Goal: Information Seeking & Learning: Understand process/instructions

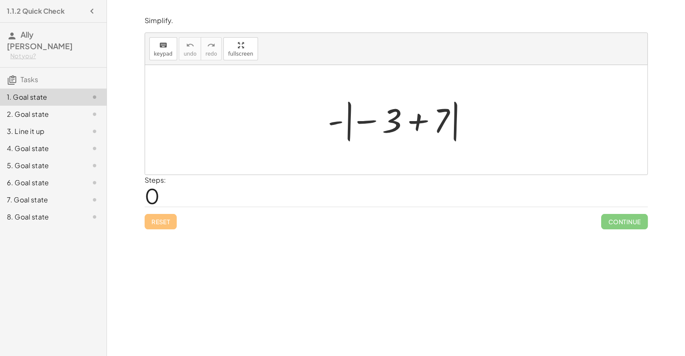
click at [421, 118] on div at bounding box center [399, 119] width 152 height 47
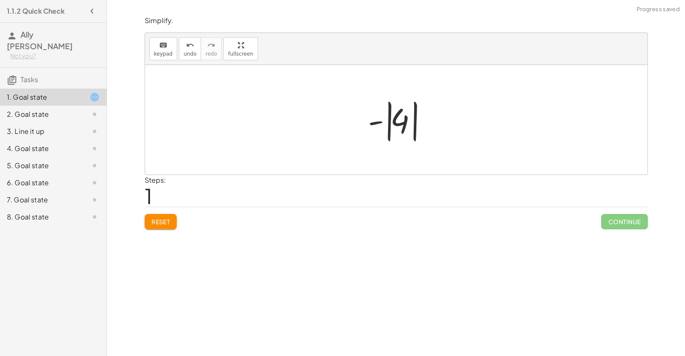
click at [401, 122] on div at bounding box center [400, 119] width 72 height 47
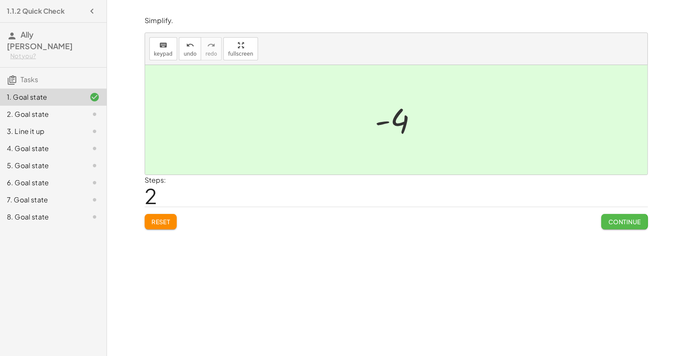
click at [608, 221] on span "Continue" at bounding box center [624, 222] width 33 height 8
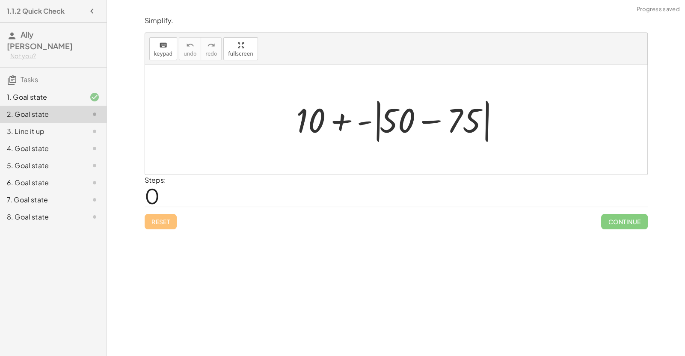
click at [435, 119] on div at bounding box center [400, 119] width 216 height 49
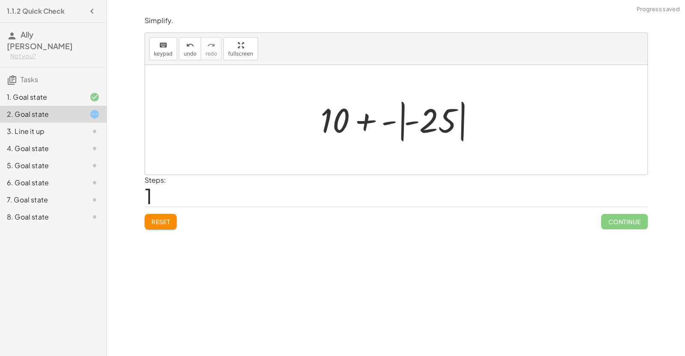
click at [408, 123] on div at bounding box center [399, 119] width 167 height 47
click at [439, 124] on div at bounding box center [399, 119] width 167 height 47
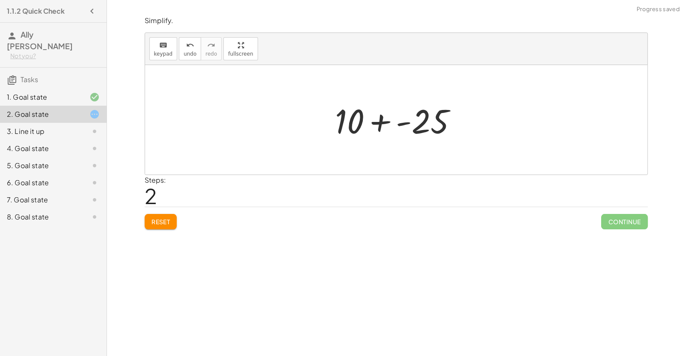
click at [358, 119] on div at bounding box center [399, 120] width 137 height 44
click at [374, 123] on div at bounding box center [399, 120] width 137 height 44
click at [393, 126] on div at bounding box center [399, 120] width 122 height 44
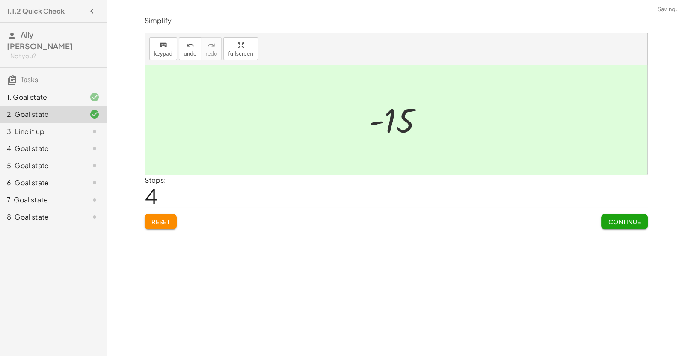
click at [638, 227] on button "Continue" at bounding box center [624, 221] width 46 height 15
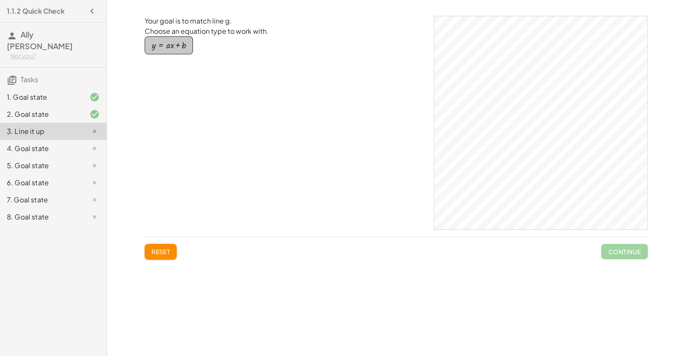
click at [174, 47] on div "button" at bounding box center [169, 45] width 34 height 9
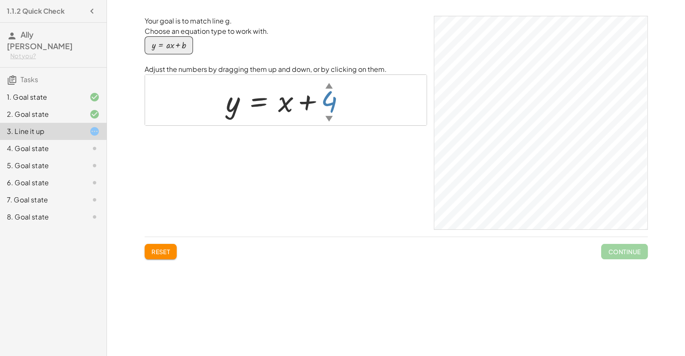
click at [328, 117] on div "▼" at bounding box center [328, 118] width 7 height 11
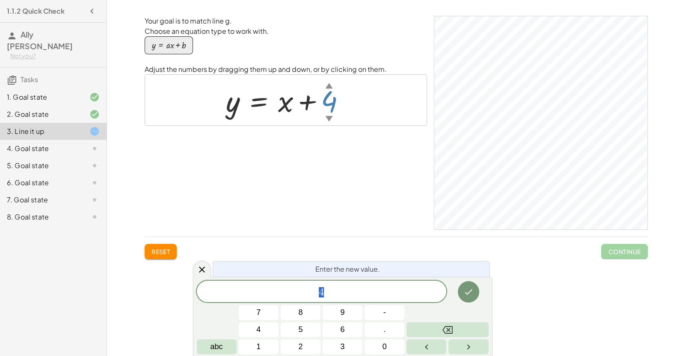
click at [288, 98] on div at bounding box center [289, 100] width 135 height 39
click at [294, 110] on div at bounding box center [289, 100] width 135 height 39
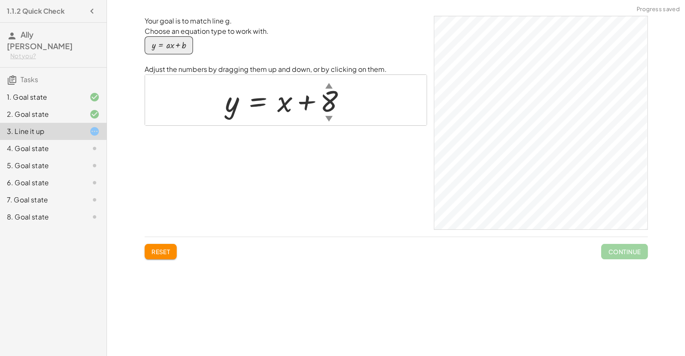
click at [329, 116] on div "▼" at bounding box center [328, 118] width 7 height 11
click at [328, 119] on div "▼" at bounding box center [328, 118] width 7 height 11
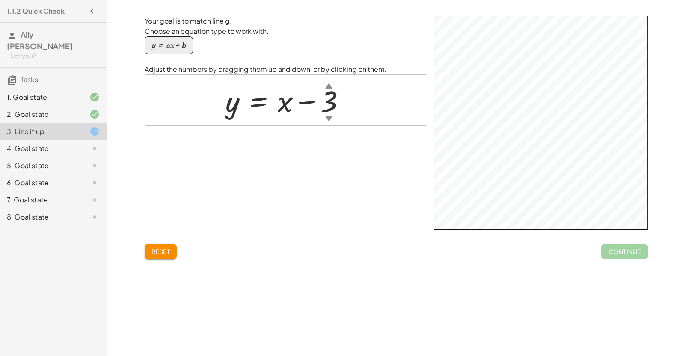
click at [285, 104] on div at bounding box center [289, 100] width 136 height 39
click at [284, 104] on div at bounding box center [289, 100] width 136 height 39
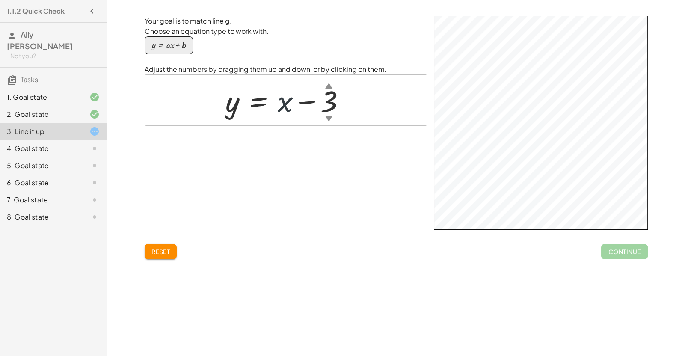
click at [261, 101] on div at bounding box center [289, 100] width 136 height 39
click at [284, 105] on div at bounding box center [289, 100] width 136 height 39
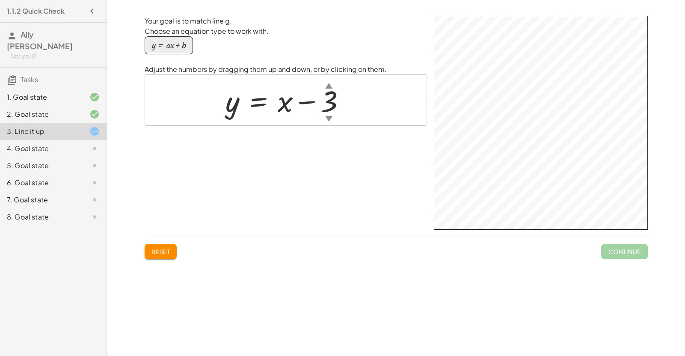
click at [302, 103] on div at bounding box center [289, 100] width 136 height 39
click at [227, 105] on div at bounding box center [289, 100] width 136 height 39
click at [335, 110] on div at bounding box center [289, 100] width 136 height 39
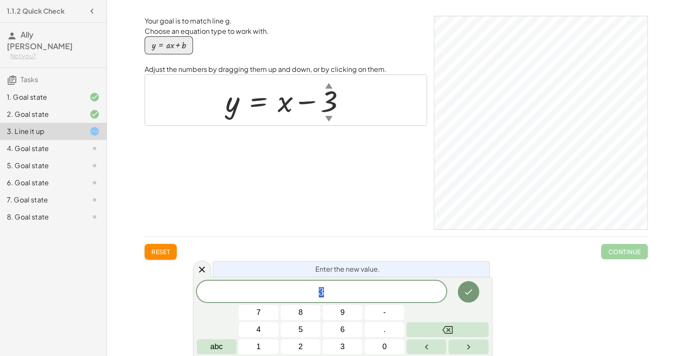
click at [335, 110] on div at bounding box center [289, 100] width 136 height 39
click at [333, 291] on span "3" at bounding box center [322, 292] width 250 height 12
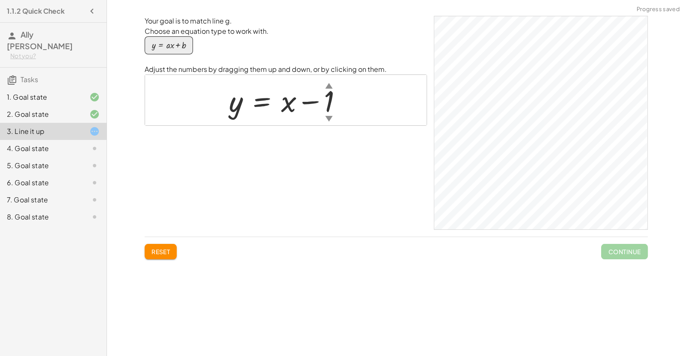
click at [331, 102] on div at bounding box center [289, 100] width 129 height 39
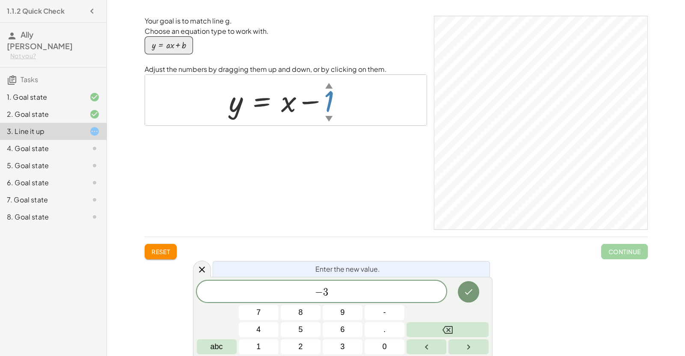
click at [477, 304] on div "− 3 ​ 7 8 9 4 5 6 1 2 3 - . 0 abc" at bounding box center [343, 318] width 292 height 74
click at [472, 293] on icon "Done" at bounding box center [468, 292] width 10 height 10
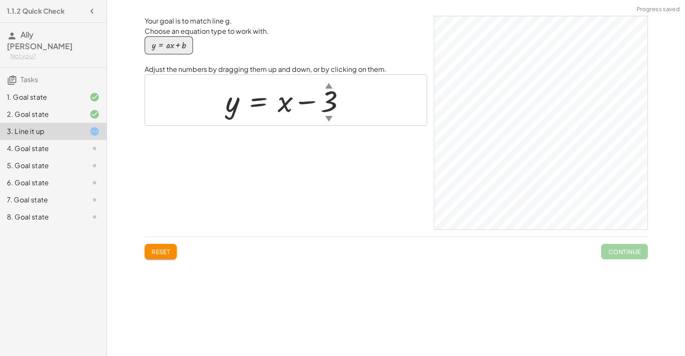
click at [283, 99] on div at bounding box center [289, 100] width 136 height 39
click at [62, 143] on div "4. Goal state" at bounding box center [41, 148] width 69 height 10
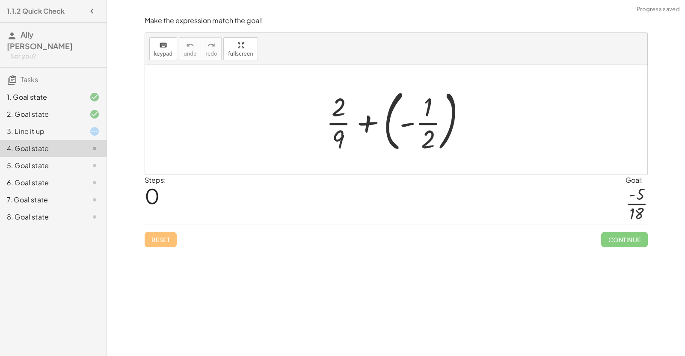
click at [421, 122] on div at bounding box center [399, 119] width 155 height 71
click at [373, 123] on div at bounding box center [399, 119] width 155 height 71
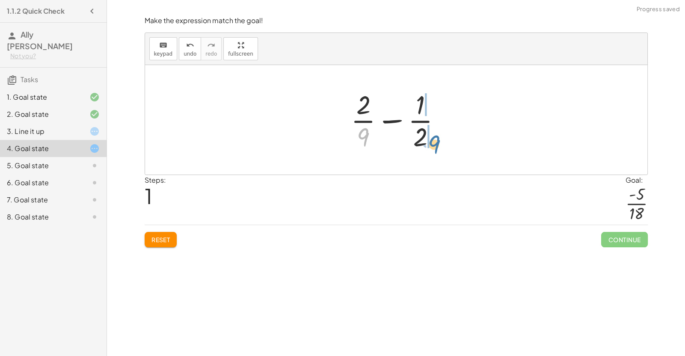
drag, startPoint x: 368, startPoint y: 133, endPoint x: 439, endPoint y: 139, distance: 71.3
click at [439, 139] on div at bounding box center [400, 120] width 106 height 66
click at [421, 136] on div at bounding box center [399, 120] width 125 height 66
drag, startPoint x: 356, startPoint y: 106, endPoint x: 340, endPoint y: 136, distance: 34.7
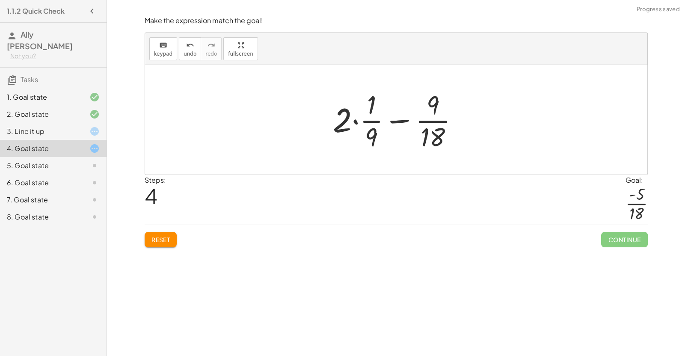
click at [356, 127] on div at bounding box center [400, 120] width 142 height 66
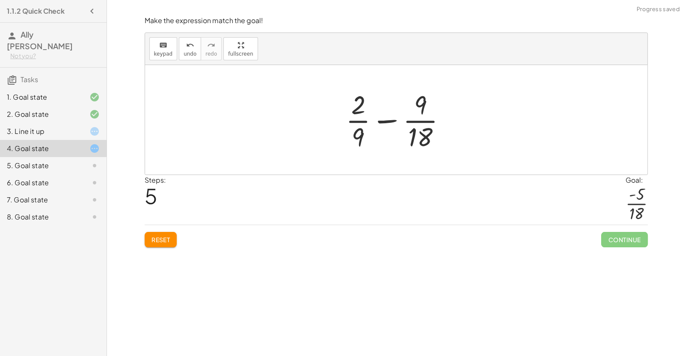
click at [383, 124] on div at bounding box center [399, 120] width 116 height 66
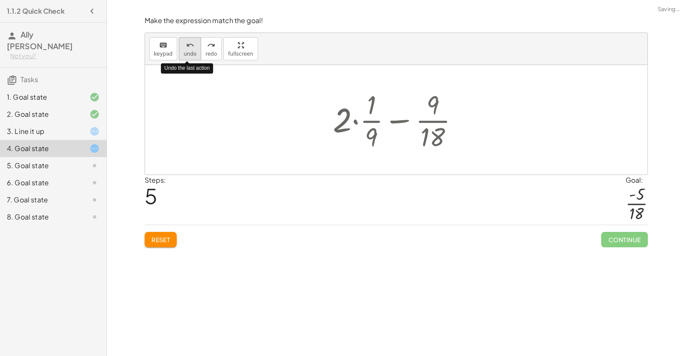
click at [188, 53] on span "undo" at bounding box center [190, 54] width 13 height 6
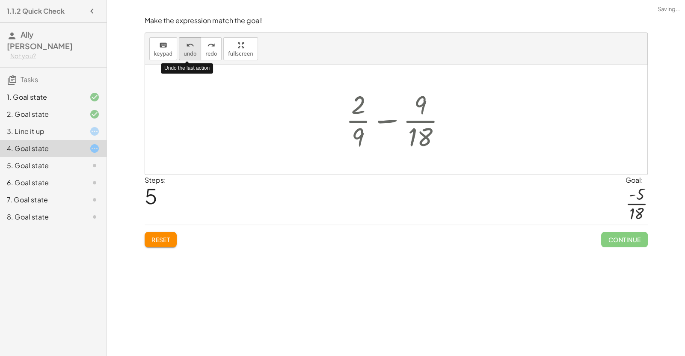
click at [188, 53] on span "undo" at bounding box center [190, 54] width 13 height 6
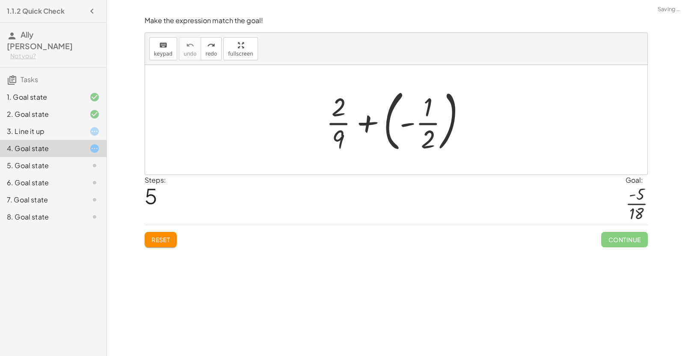
click at [160, 241] on span "Reset" at bounding box center [160, 240] width 19 height 8
drag, startPoint x: 425, startPoint y: 142, endPoint x: 429, endPoint y: 135, distance: 7.7
click at [429, 135] on div at bounding box center [399, 119] width 155 height 71
click at [403, 123] on div at bounding box center [399, 119] width 155 height 71
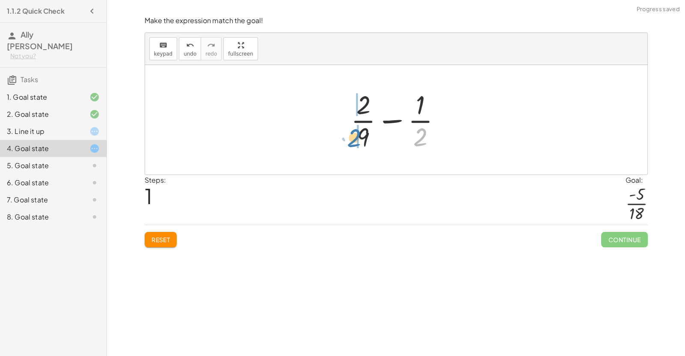
drag, startPoint x: 419, startPoint y: 138, endPoint x: 349, endPoint y: 138, distance: 70.2
click at [349, 138] on div at bounding box center [400, 120] width 106 height 66
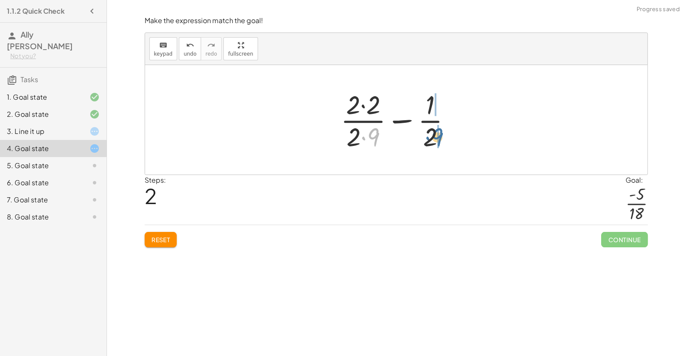
drag, startPoint x: 374, startPoint y: 132, endPoint x: 443, endPoint y: 131, distance: 68.9
click at [443, 131] on div at bounding box center [399, 120] width 126 height 66
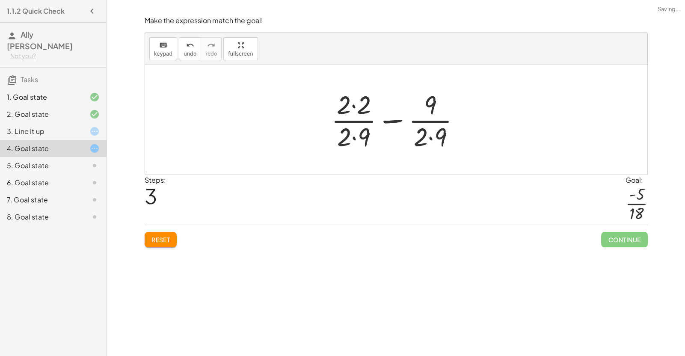
click at [433, 135] on div at bounding box center [399, 120] width 145 height 66
click at [357, 134] on div at bounding box center [399, 120] width 136 height 66
click at [361, 113] on div at bounding box center [399, 120] width 136 height 66
click at [361, 108] on div at bounding box center [399, 120] width 136 height 66
click at [394, 124] on div at bounding box center [399, 120] width 126 height 66
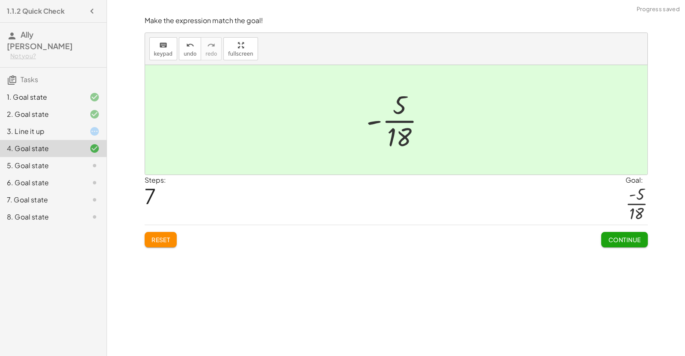
click at [612, 241] on span "Continue" at bounding box center [624, 240] width 33 height 8
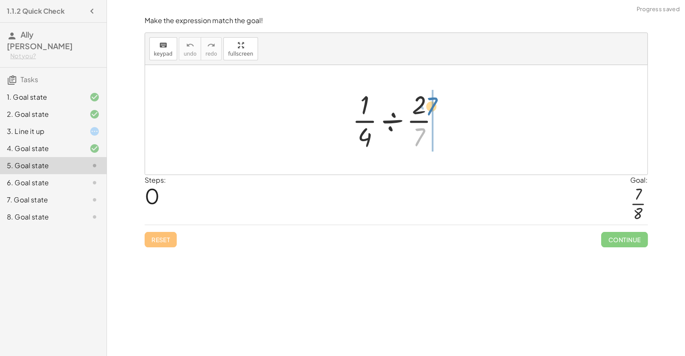
drag, startPoint x: 420, startPoint y: 133, endPoint x: 433, endPoint y: 101, distance: 34.6
click at [433, 101] on div at bounding box center [399, 120] width 103 height 66
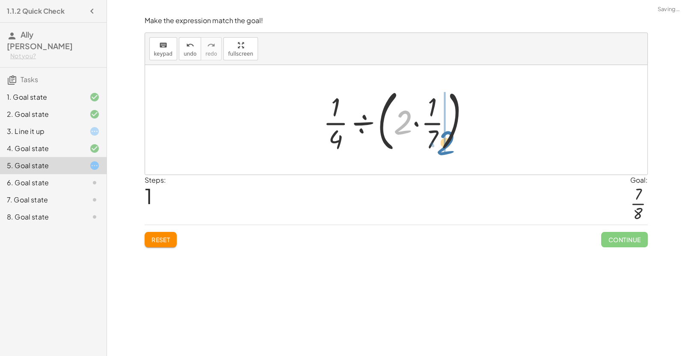
drag, startPoint x: 407, startPoint y: 120, endPoint x: 450, endPoint y: 140, distance: 47.3
click at [450, 140] on div at bounding box center [400, 119] width 162 height 71
click at [165, 243] on button "Reset" at bounding box center [161, 239] width 33 height 15
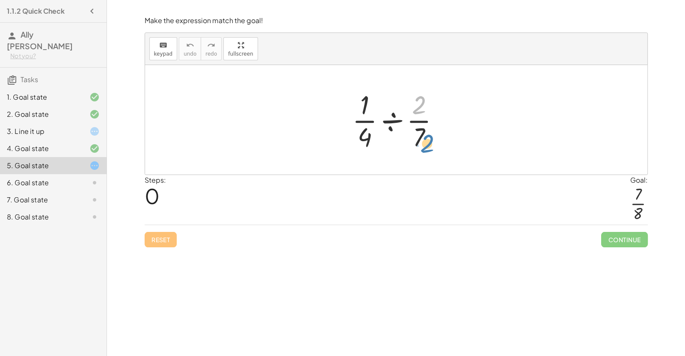
drag, startPoint x: 413, startPoint y: 103, endPoint x: 421, endPoint y: 141, distance: 39.4
click at [421, 141] on div at bounding box center [399, 120] width 103 height 66
drag, startPoint x: 367, startPoint y: 139, endPoint x: 439, endPoint y: 135, distance: 71.5
click at [439, 135] on div at bounding box center [399, 120] width 103 height 66
click at [367, 105] on div at bounding box center [399, 120] width 103 height 66
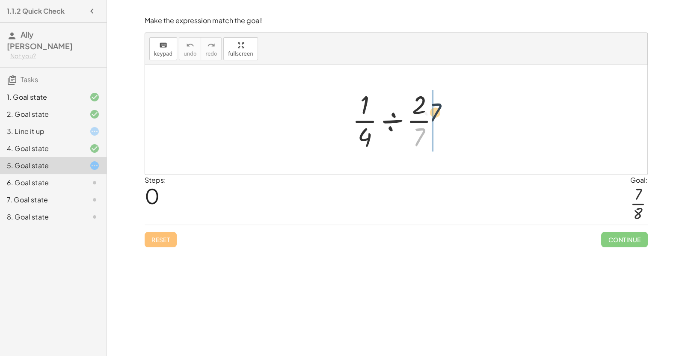
drag, startPoint x: 417, startPoint y: 136, endPoint x: 435, endPoint y: 107, distance: 33.8
click at [435, 107] on div at bounding box center [399, 120] width 103 height 66
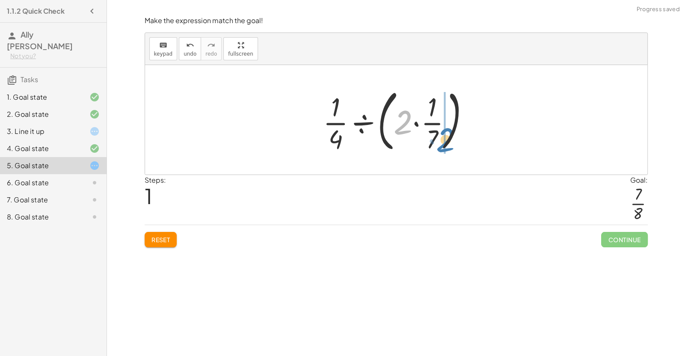
drag, startPoint x: 406, startPoint y: 120, endPoint x: 449, endPoint y: 138, distance: 46.2
click at [449, 138] on div at bounding box center [400, 119] width 162 height 71
click at [163, 238] on span "Reset" at bounding box center [160, 240] width 19 height 8
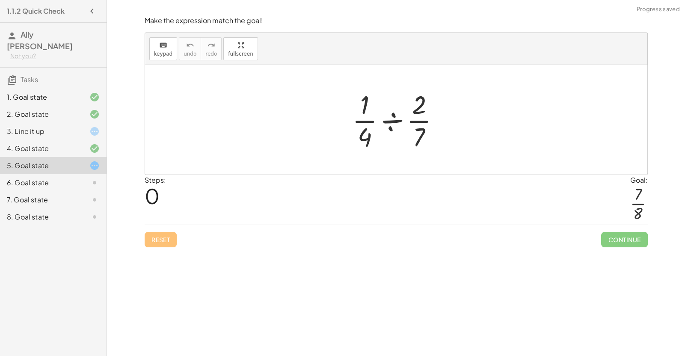
click at [392, 123] on div at bounding box center [399, 120] width 103 height 66
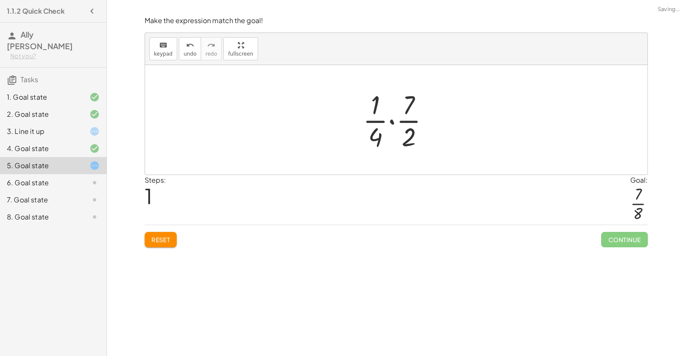
click at [392, 123] on div at bounding box center [400, 120] width 82 height 66
click at [399, 141] on div at bounding box center [399, 120] width 69 height 66
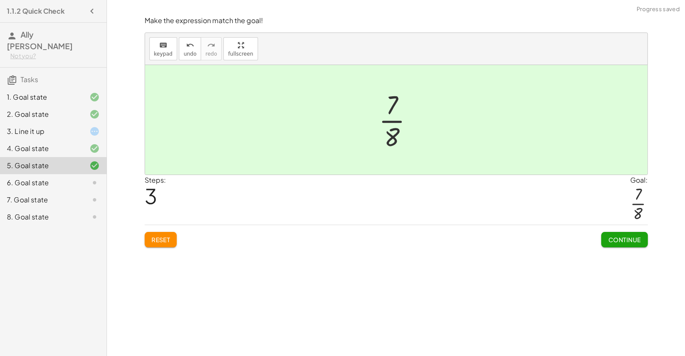
click at [619, 246] on button "Continue" at bounding box center [624, 239] width 46 height 15
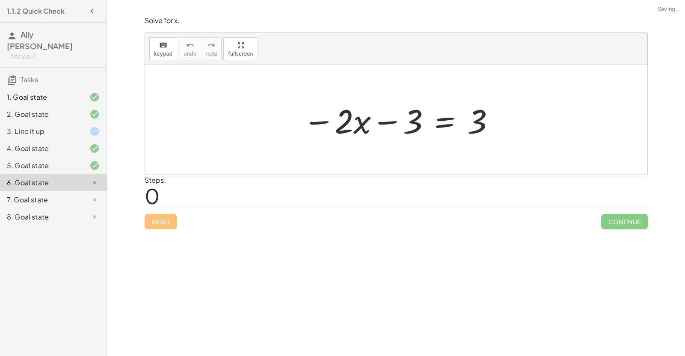
click at [381, 122] on div at bounding box center [400, 120] width 202 height 44
click at [446, 119] on div at bounding box center [400, 120] width 202 height 44
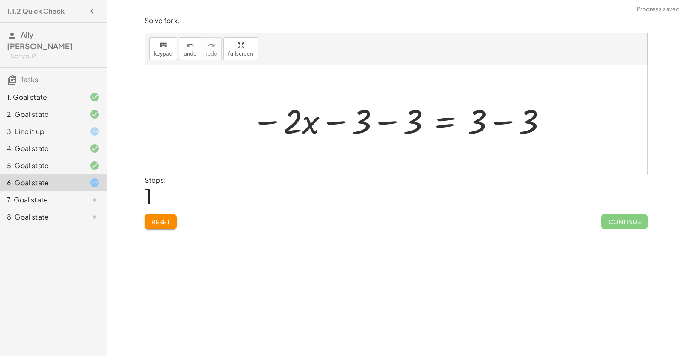
click at [400, 119] on div at bounding box center [399, 120] width 305 height 44
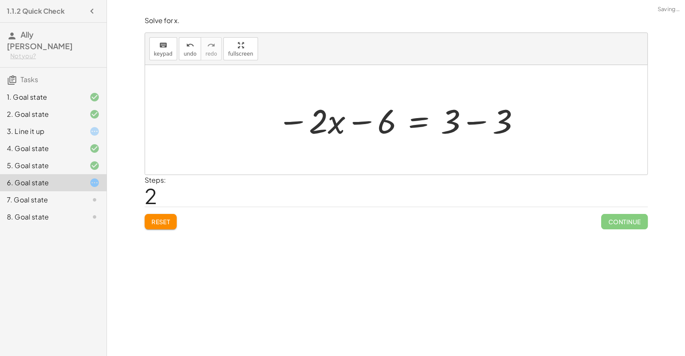
click at [476, 122] on div at bounding box center [399, 120] width 252 height 44
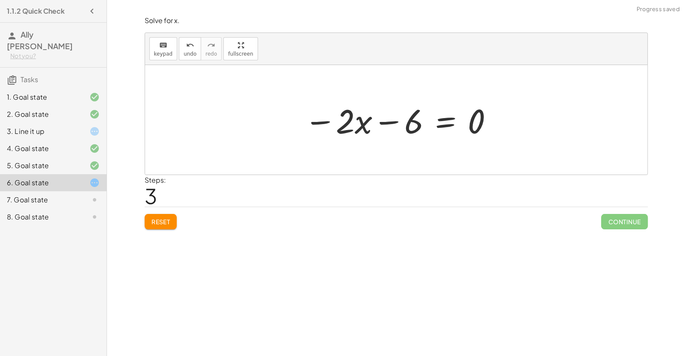
click at [394, 124] on div at bounding box center [399, 120] width 199 height 44
click at [183, 50] on button "undo undo" at bounding box center [190, 48] width 22 height 23
click at [163, 222] on span "Reset" at bounding box center [160, 222] width 19 height 8
click at [442, 124] on div at bounding box center [400, 120] width 202 height 44
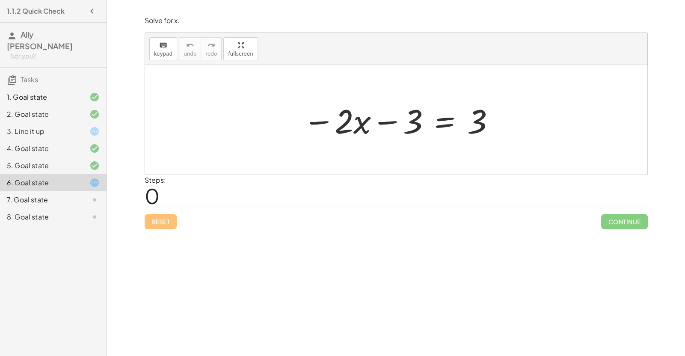
click at [442, 124] on div at bounding box center [400, 120] width 202 height 44
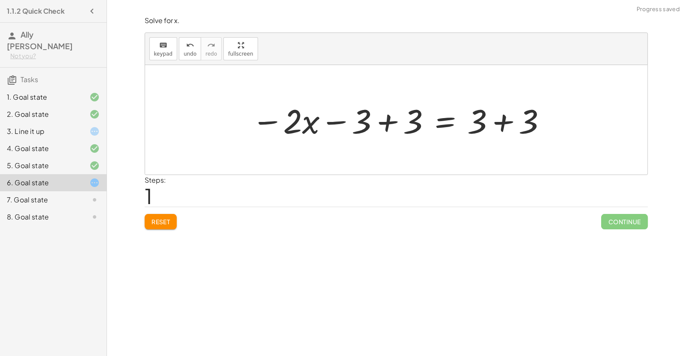
click at [384, 122] on div at bounding box center [399, 120] width 305 height 44
click at [504, 120] on div at bounding box center [461, 120] width 191 height 44
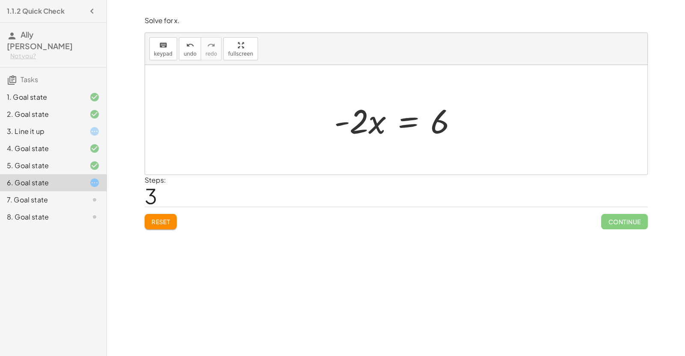
click at [405, 125] on div at bounding box center [399, 120] width 139 height 44
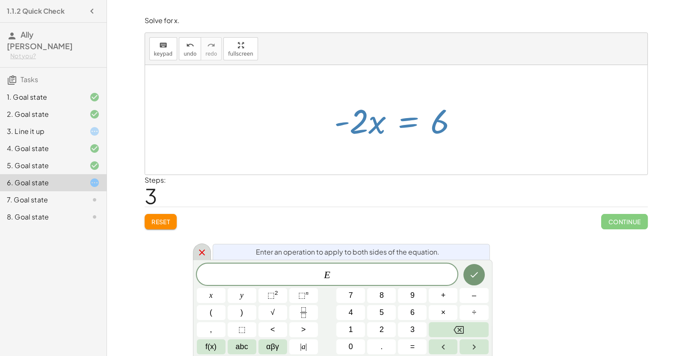
click at [203, 255] on icon at bounding box center [202, 252] width 10 height 10
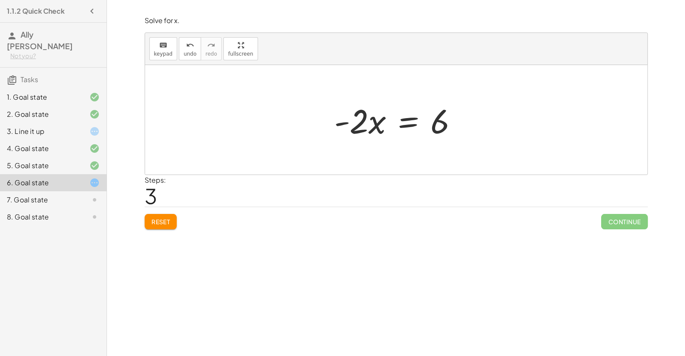
click at [366, 128] on div at bounding box center [399, 120] width 139 height 44
click at [371, 125] on div at bounding box center [399, 120] width 139 height 44
drag, startPoint x: 362, startPoint y: 129, endPoint x: 443, endPoint y: 113, distance: 82.7
click at [443, 113] on div at bounding box center [399, 120] width 139 height 44
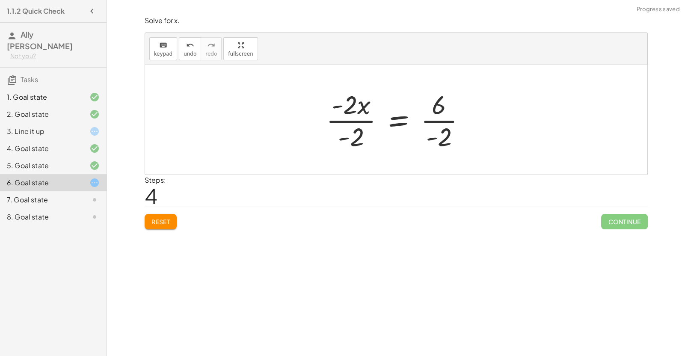
click at [442, 135] on div at bounding box center [399, 120] width 155 height 66
click at [355, 114] on div at bounding box center [399, 120] width 154 height 66
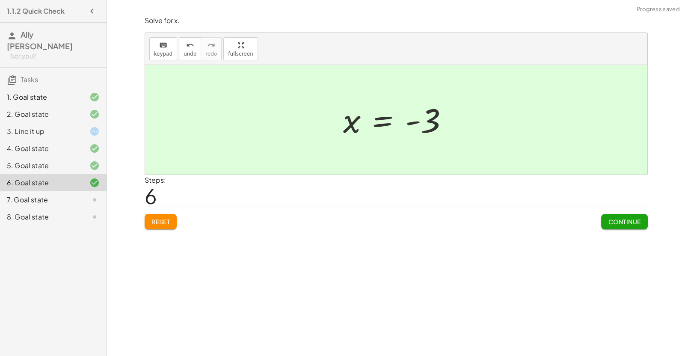
click at [606, 216] on button "Continue" at bounding box center [624, 221] width 46 height 15
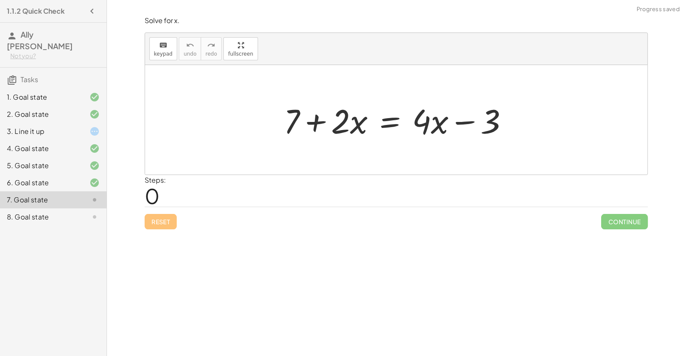
click at [395, 122] on div at bounding box center [399, 120] width 240 height 44
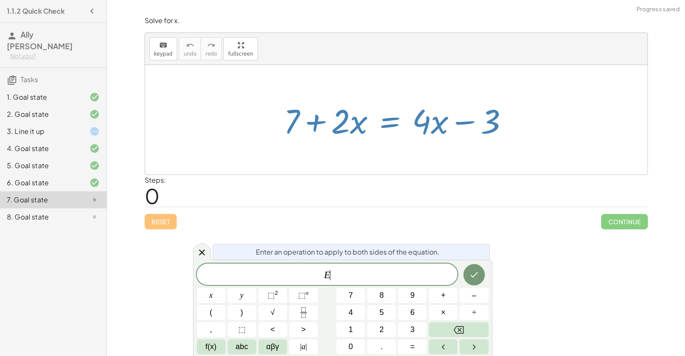
click at [395, 122] on div at bounding box center [399, 120] width 240 height 44
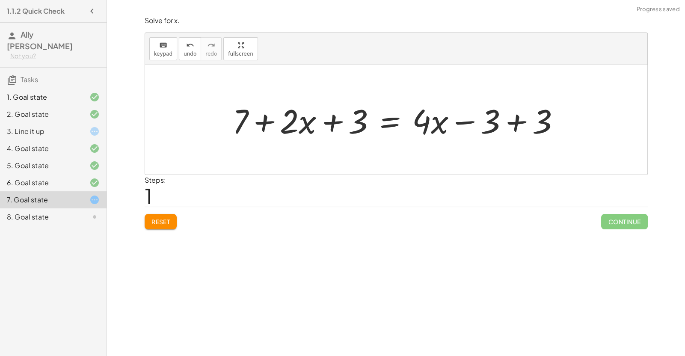
click at [522, 124] on div at bounding box center [399, 120] width 343 height 44
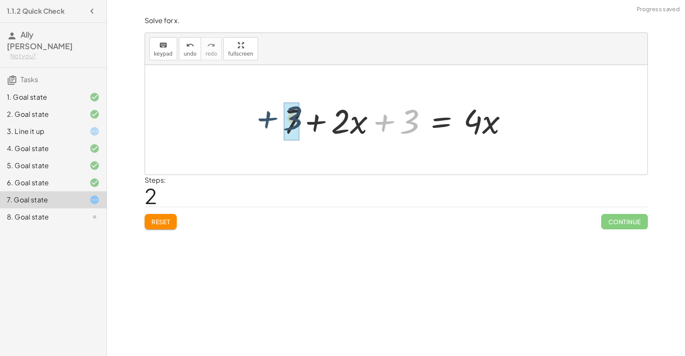
drag, startPoint x: 386, startPoint y: 125, endPoint x: 265, endPoint y: 121, distance: 120.7
click at [265, 121] on div "+ 7 + · 2 · x = + · 4 · x − 3 + 7 + · 2 · x + 3 = + · 4 · x − 3 + 3 + 7 + · 2 ·…" at bounding box center [396, 120] width 502 height 110
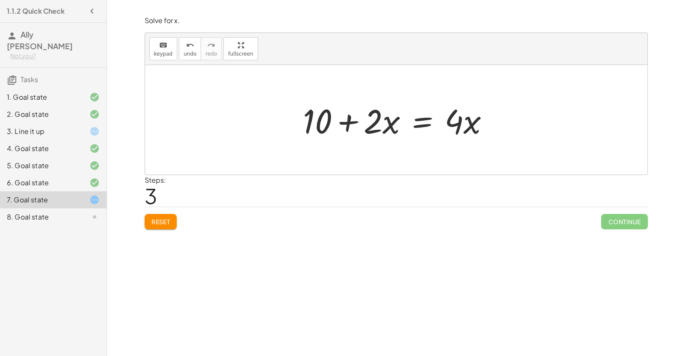
click at [375, 123] on div at bounding box center [400, 120] width 202 height 44
click at [420, 124] on div at bounding box center [400, 120] width 202 height 44
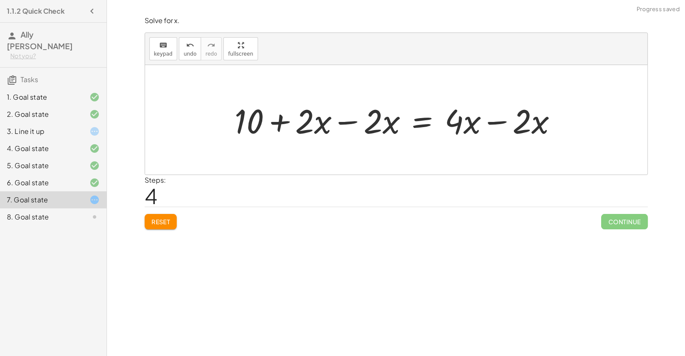
click at [340, 123] on div at bounding box center [399, 120] width 338 height 44
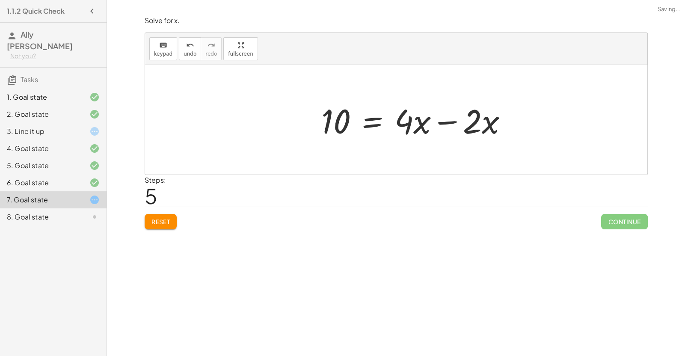
click at [489, 128] on div at bounding box center [418, 120] width 202 height 44
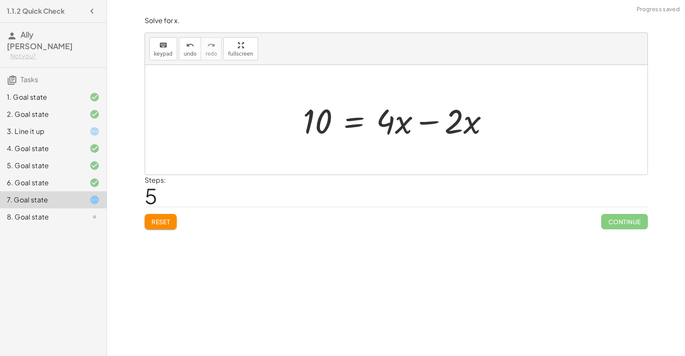
click at [431, 121] on div at bounding box center [400, 120] width 202 height 44
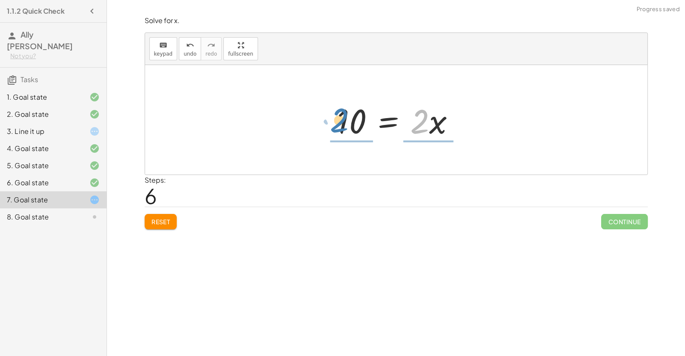
drag, startPoint x: 418, startPoint y: 130, endPoint x: 337, endPoint y: 130, distance: 80.9
click at [337, 130] on div at bounding box center [399, 120] width 133 height 44
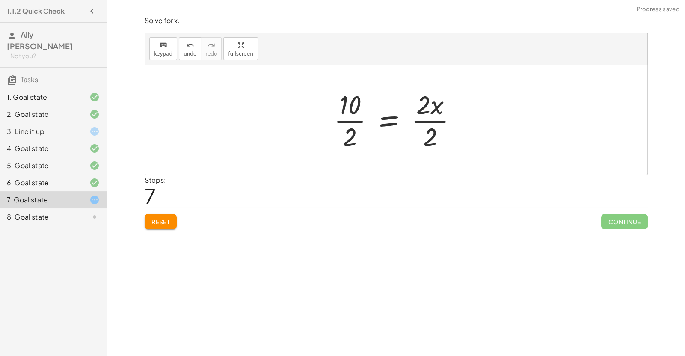
click at [347, 114] on div at bounding box center [398, 120] width 139 height 66
click at [421, 120] on div at bounding box center [404, 120] width 125 height 66
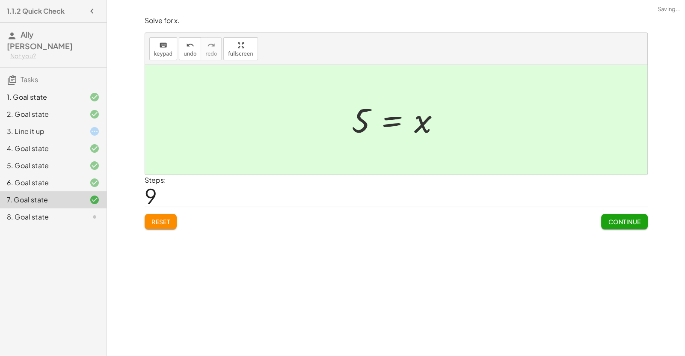
click at [615, 219] on span "Continue" at bounding box center [624, 222] width 33 height 8
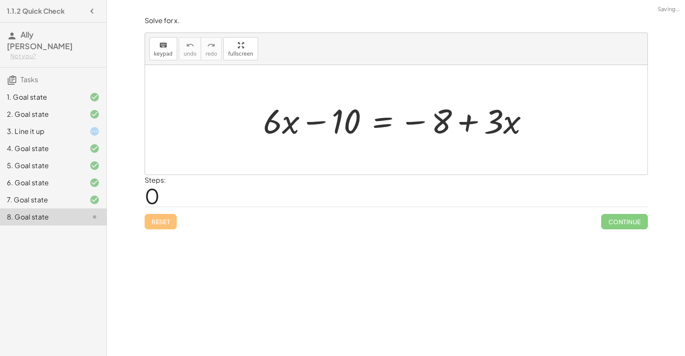
click at [384, 121] on div at bounding box center [400, 120] width 282 height 44
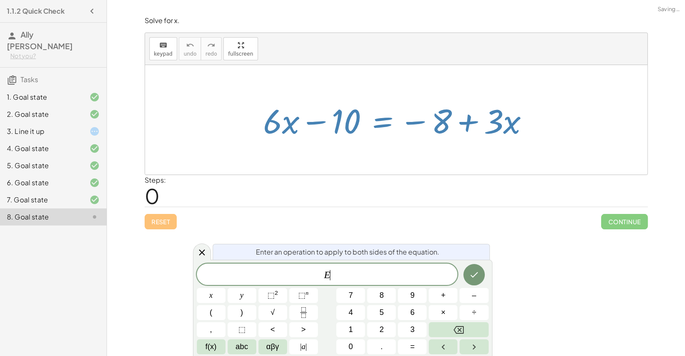
click at [384, 121] on div at bounding box center [400, 120] width 282 height 44
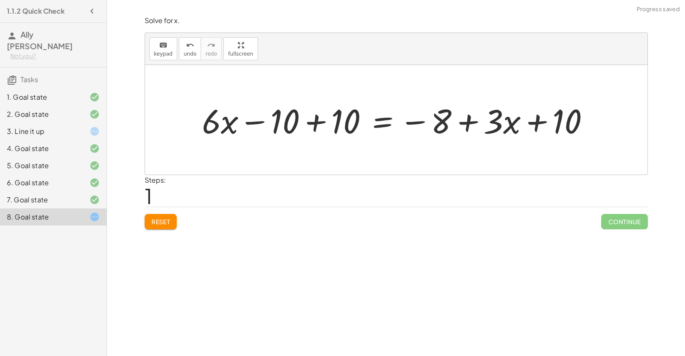
click at [320, 119] on div at bounding box center [399, 120] width 403 height 44
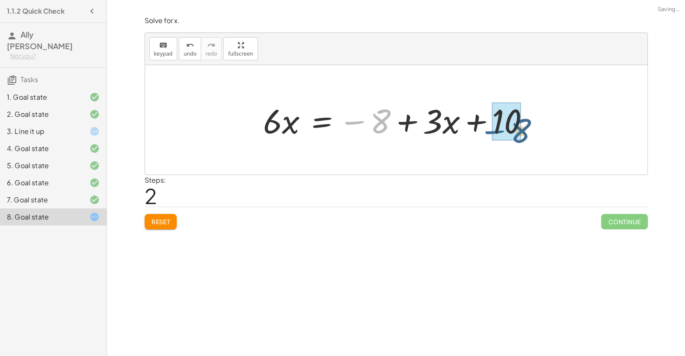
drag, startPoint x: 427, startPoint y: 115, endPoint x: 575, endPoint y: 123, distance: 147.8
click at [575, 123] on div "+ · 6 · x − 10 = − 8 + · 3 · x + · 6 · x − 10 + 10 = − 8 + · 3 · x + 10 + · 6 ·…" at bounding box center [396, 120] width 502 height 110
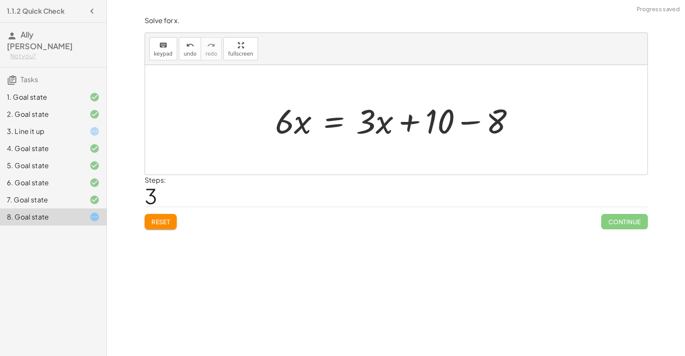
click at [421, 122] on div at bounding box center [398, 120] width 255 height 44
click at [451, 124] on div at bounding box center [399, 120] width 255 height 44
click at [474, 121] on div at bounding box center [399, 120] width 255 height 44
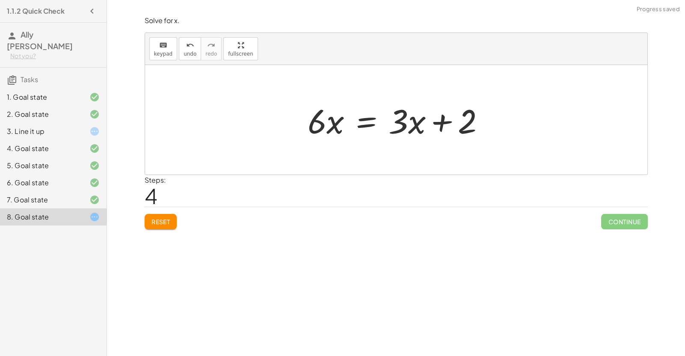
click at [373, 125] on div at bounding box center [399, 120] width 193 height 44
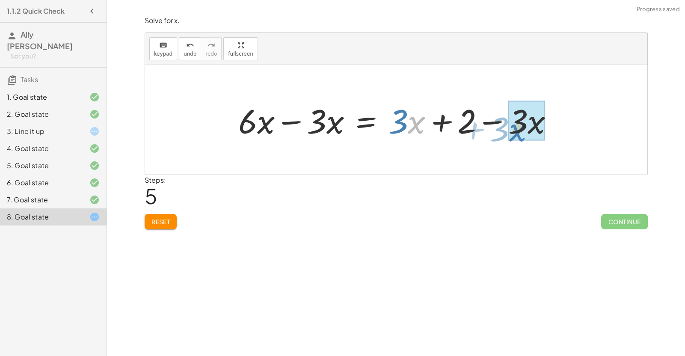
drag, startPoint x: 410, startPoint y: 122, endPoint x: 519, endPoint y: 129, distance: 108.5
click at [519, 129] on div at bounding box center [399, 120] width 331 height 44
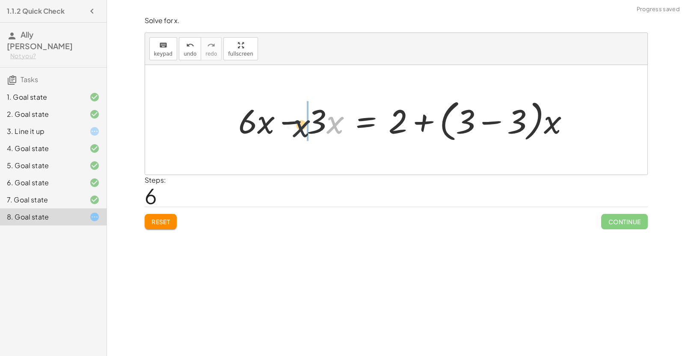
drag, startPoint x: 327, startPoint y: 123, endPoint x: 247, endPoint y: 122, distance: 80.4
click at [247, 122] on div at bounding box center [407, 119] width 347 height 49
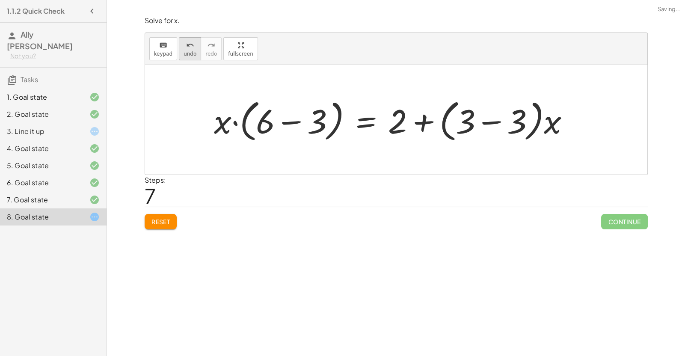
click at [186, 48] on icon "undo" at bounding box center [190, 45] width 8 height 10
click at [290, 122] on div at bounding box center [407, 119] width 347 height 49
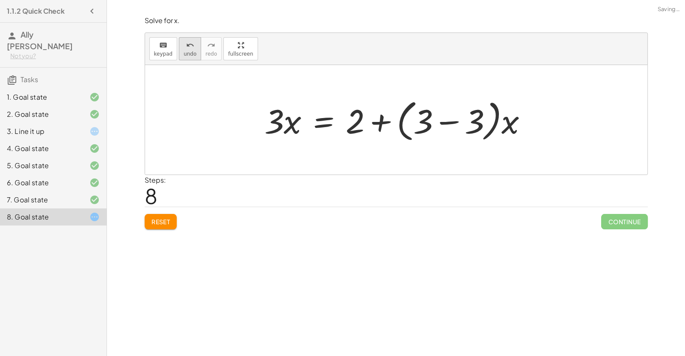
click at [184, 42] on div "undo" at bounding box center [190, 45] width 13 height 10
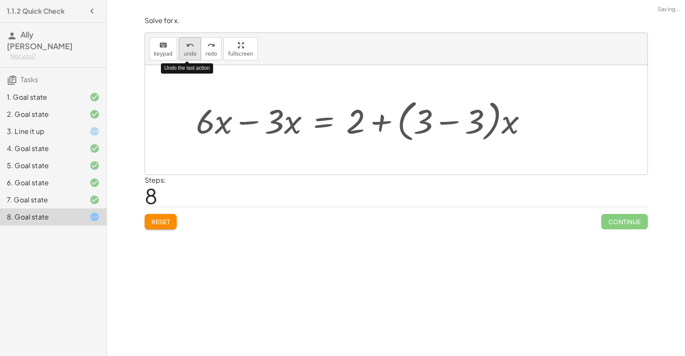
click at [184, 42] on div "undo" at bounding box center [190, 45] width 13 height 10
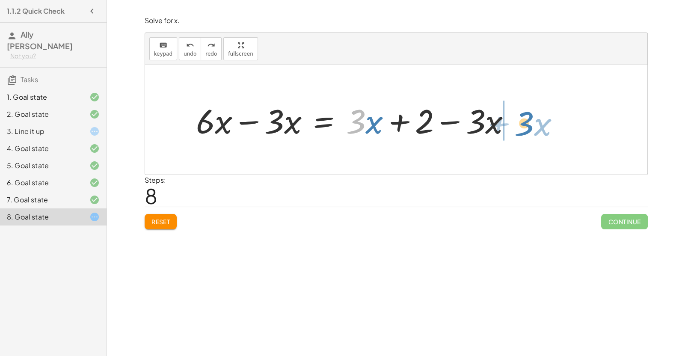
drag, startPoint x: 359, startPoint y: 124, endPoint x: 527, endPoint y: 125, distance: 168.6
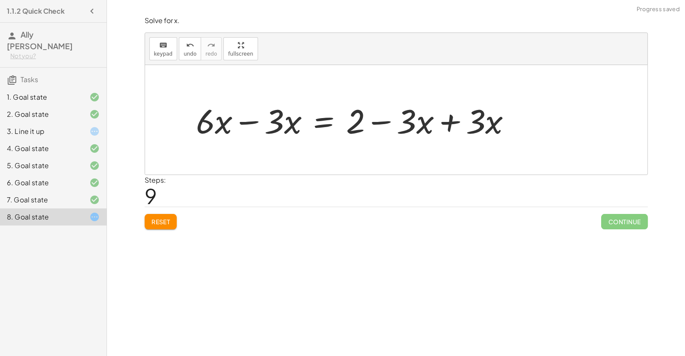
click at [451, 130] on div at bounding box center [357, 120] width 331 height 44
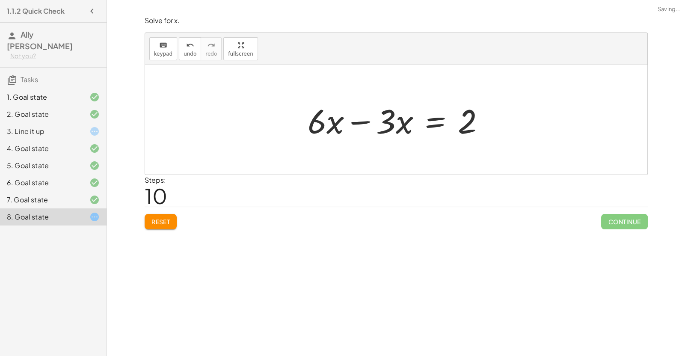
click at [354, 126] on div at bounding box center [399, 120] width 193 height 44
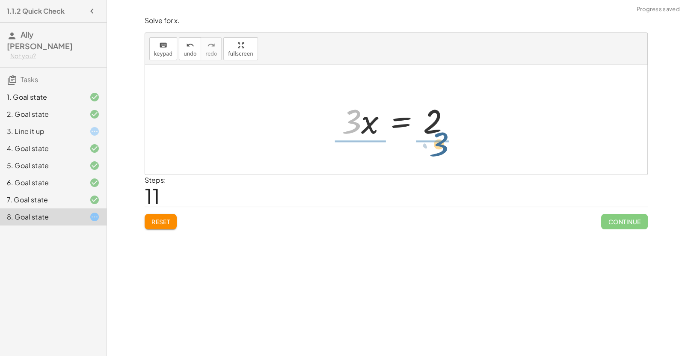
drag, startPoint x: 355, startPoint y: 119, endPoint x: 445, endPoint y: 141, distance: 92.1
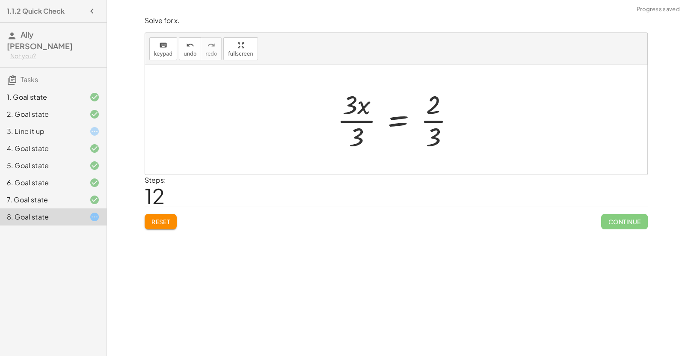
click at [437, 123] on div at bounding box center [399, 120] width 133 height 66
click at [347, 107] on div at bounding box center [399, 120] width 133 height 66
click at [355, 121] on div at bounding box center [399, 120] width 133 height 66
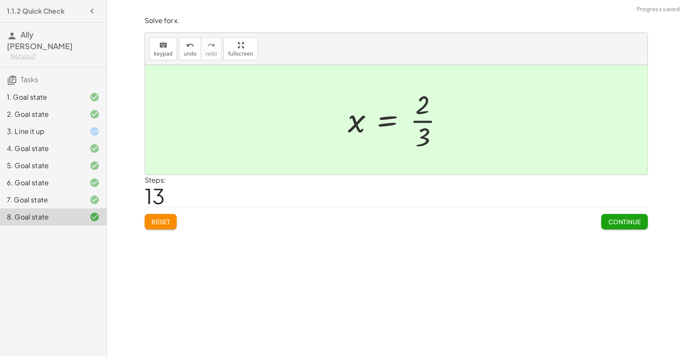
click at [622, 221] on span "Continue" at bounding box center [624, 222] width 33 height 8
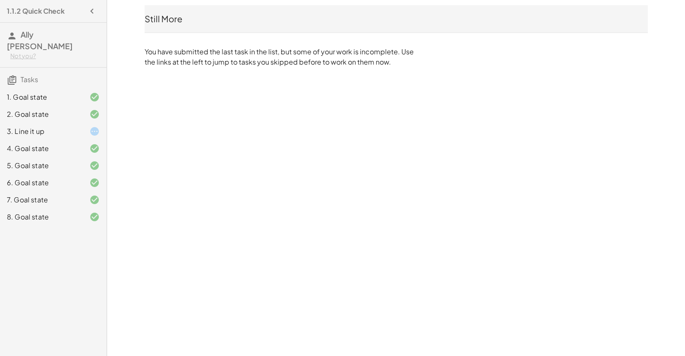
click at [93, 126] on icon at bounding box center [94, 131] width 10 height 10
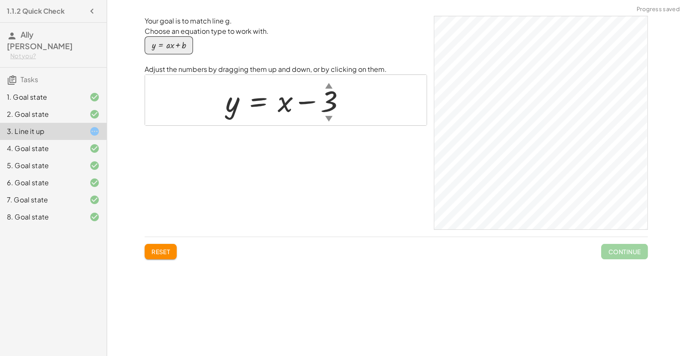
click at [282, 105] on div at bounding box center [289, 100] width 136 height 39
click at [284, 105] on div at bounding box center [289, 100] width 136 height 39
click at [283, 105] on div at bounding box center [289, 100] width 136 height 39
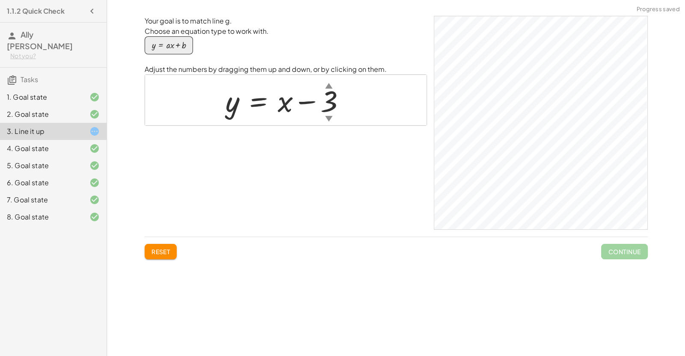
click at [283, 105] on div at bounding box center [289, 100] width 136 height 39
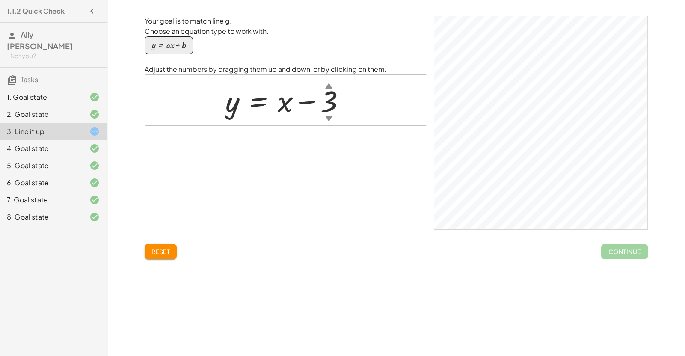
click at [283, 105] on div at bounding box center [289, 100] width 136 height 39
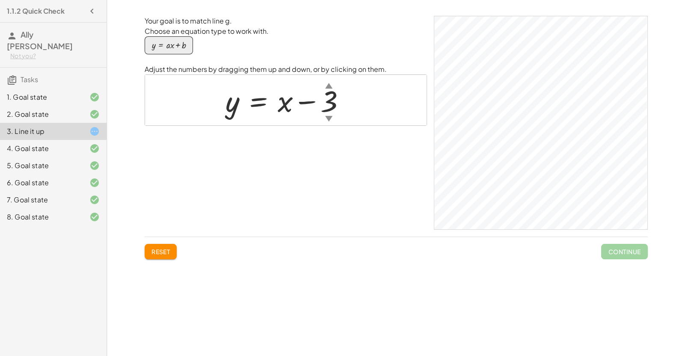
click at [283, 105] on div at bounding box center [289, 100] width 136 height 39
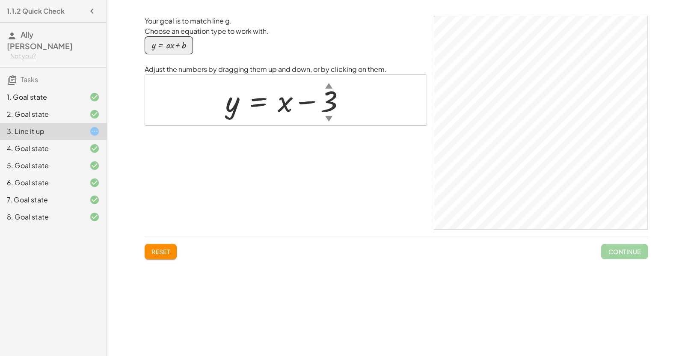
click at [283, 105] on div at bounding box center [289, 100] width 136 height 39
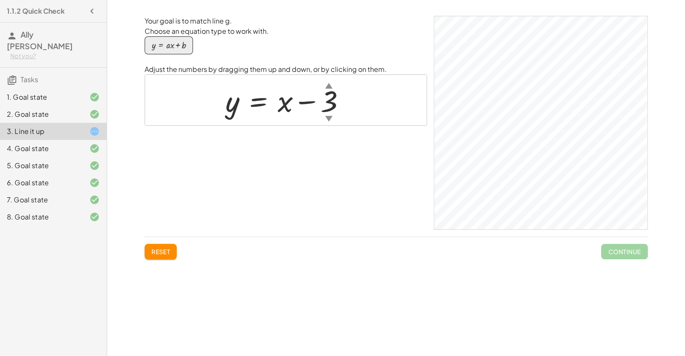
click at [283, 105] on div at bounding box center [289, 100] width 136 height 39
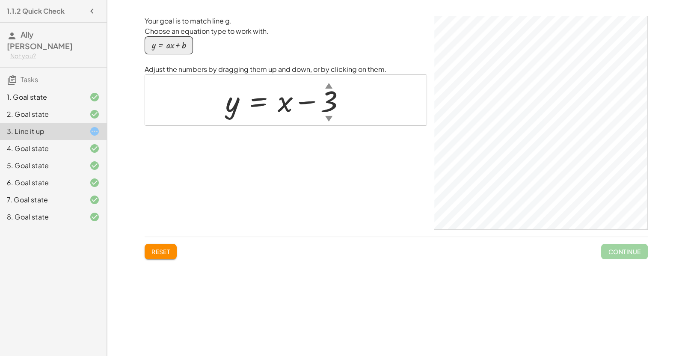
click at [283, 105] on div at bounding box center [289, 100] width 136 height 39
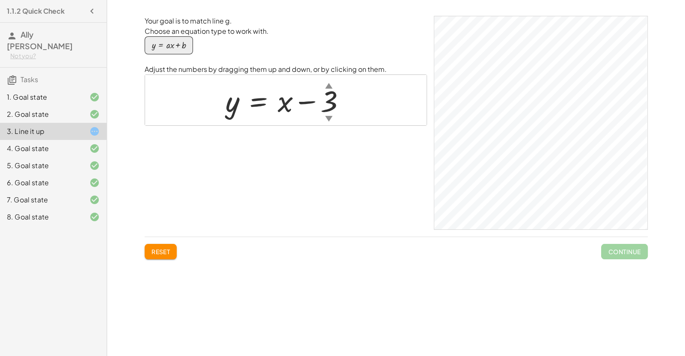
click at [283, 105] on div at bounding box center [289, 100] width 136 height 39
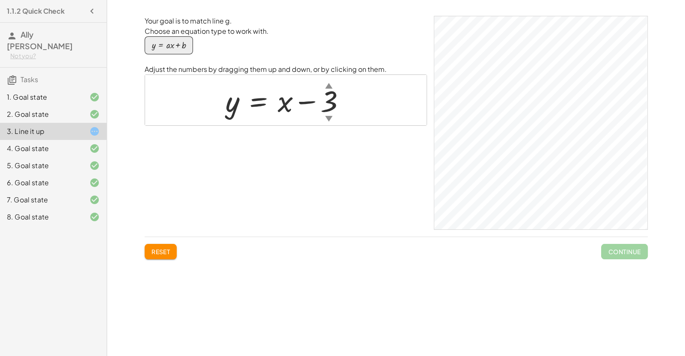
click at [283, 105] on div at bounding box center [289, 100] width 136 height 39
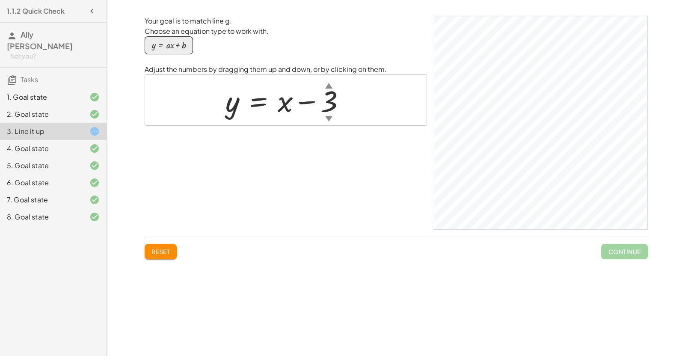
click at [283, 105] on div at bounding box center [289, 100] width 136 height 39
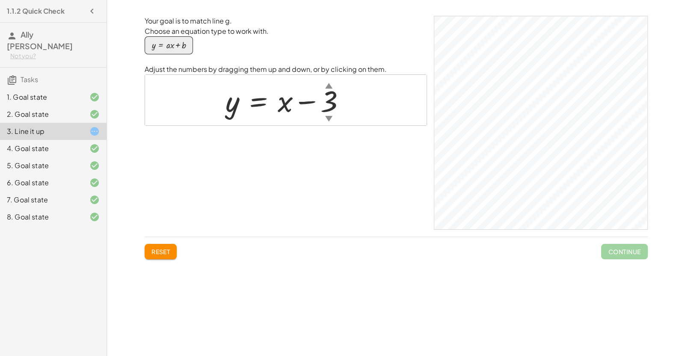
click at [283, 105] on div at bounding box center [289, 100] width 136 height 39
